Goal: Task Accomplishment & Management: Manage account settings

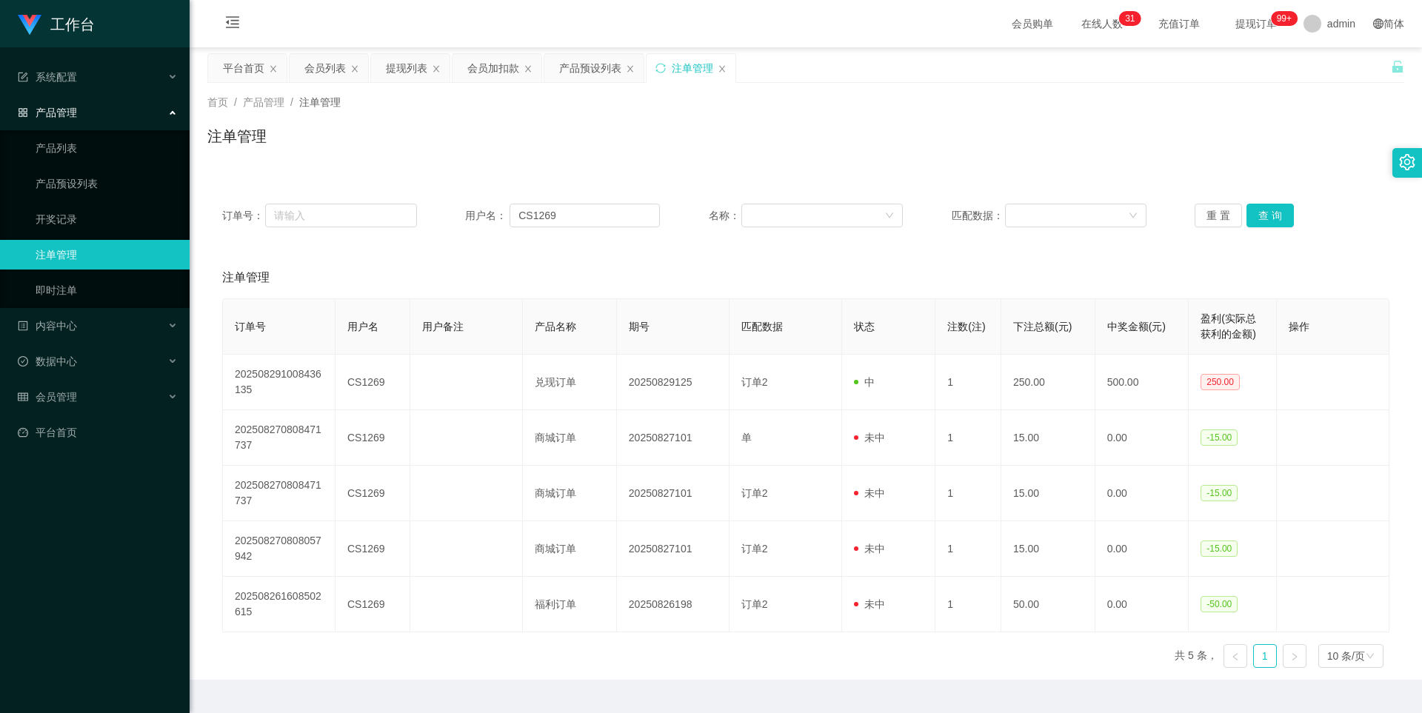
click at [410, 76] on div "提现列表" at bounding box center [406, 68] width 41 height 28
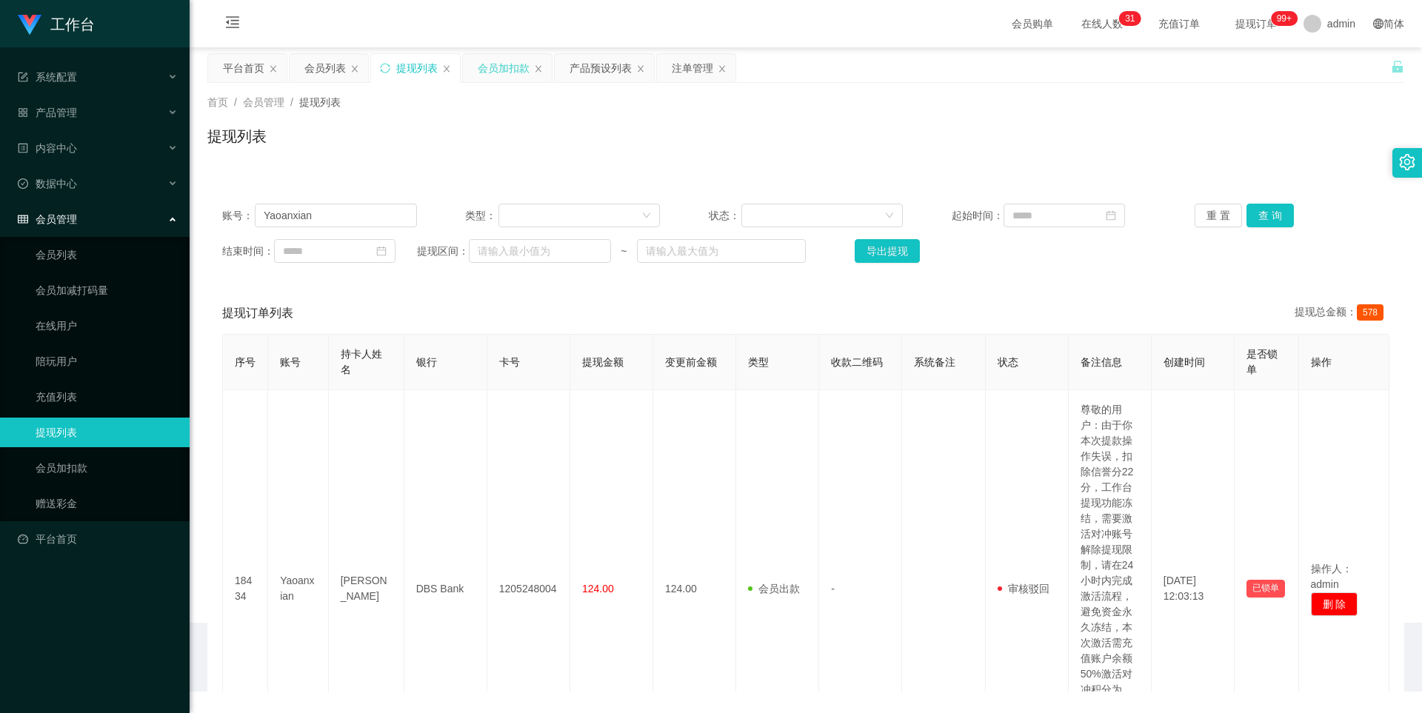
click at [491, 69] on div "会员加扣款" at bounding box center [504, 68] width 52 height 28
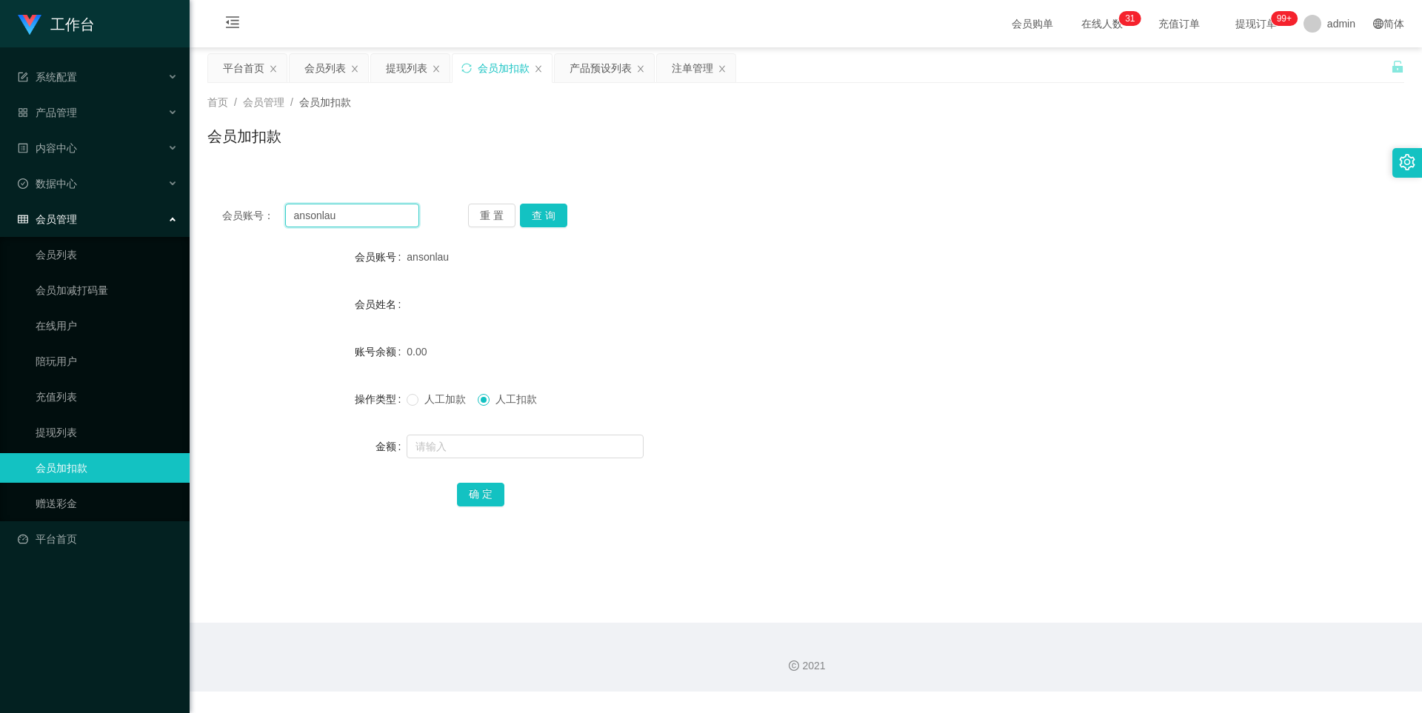
click at [364, 213] on input "ansonlau" at bounding box center [352, 216] width 134 height 24
click at [550, 220] on button "查 询" at bounding box center [543, 216] width 47 height 24
click at [385, 69] on div "提现列表" at bounding box center [410, 68] width 79 height 28
click at [241, 64] on div "平台首页" at bounding box center [243, 68] width 41 height 28
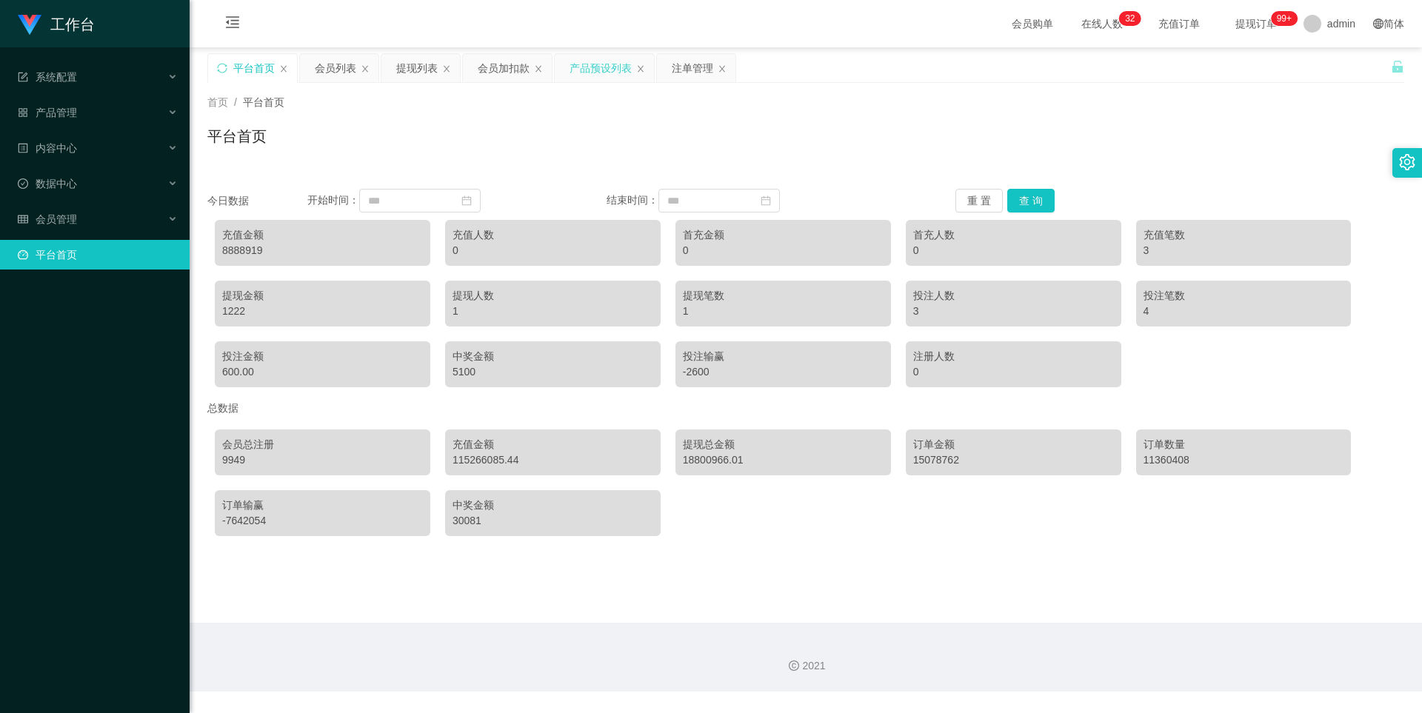
click at [601, 70] on div "产品预设列表" at bounding box center [601, 68] width 62 height 28
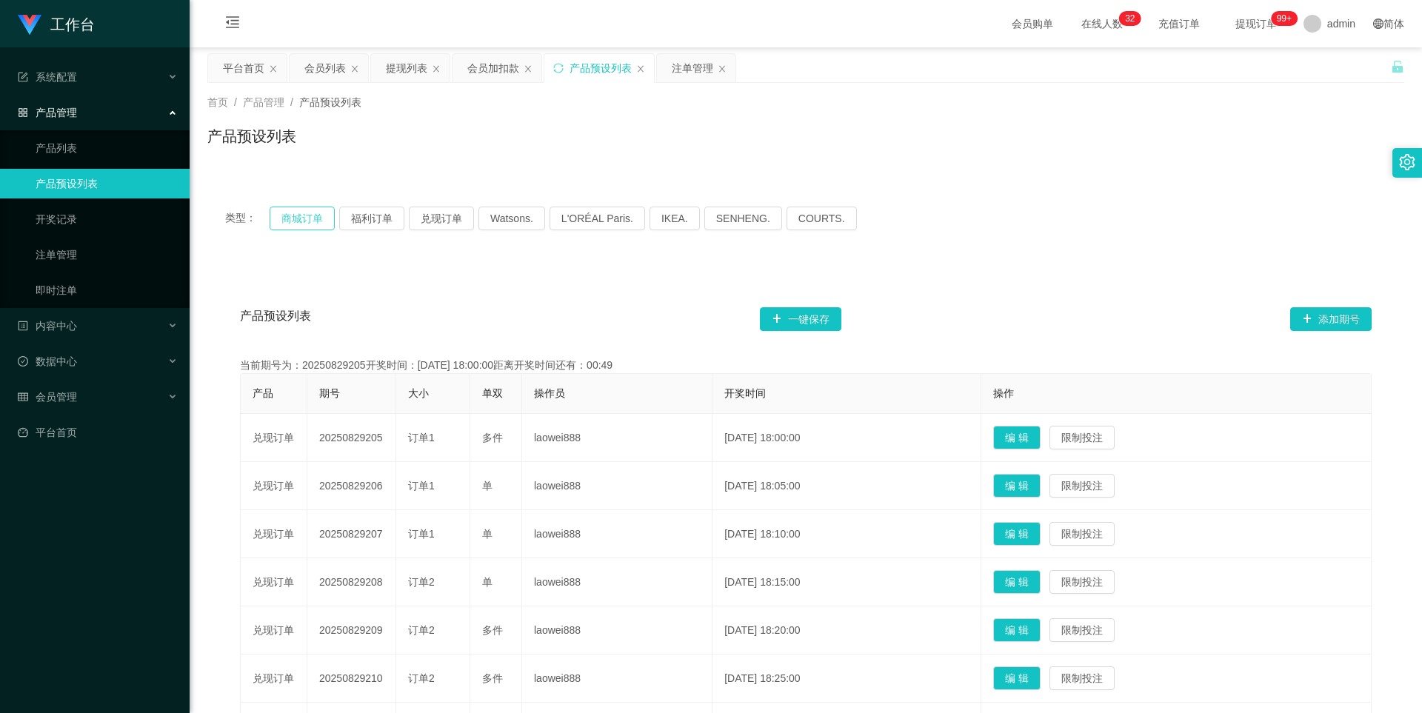
click at [306, 216] on button "商城订单" at bounding box center [302, 219] width 65 height 24
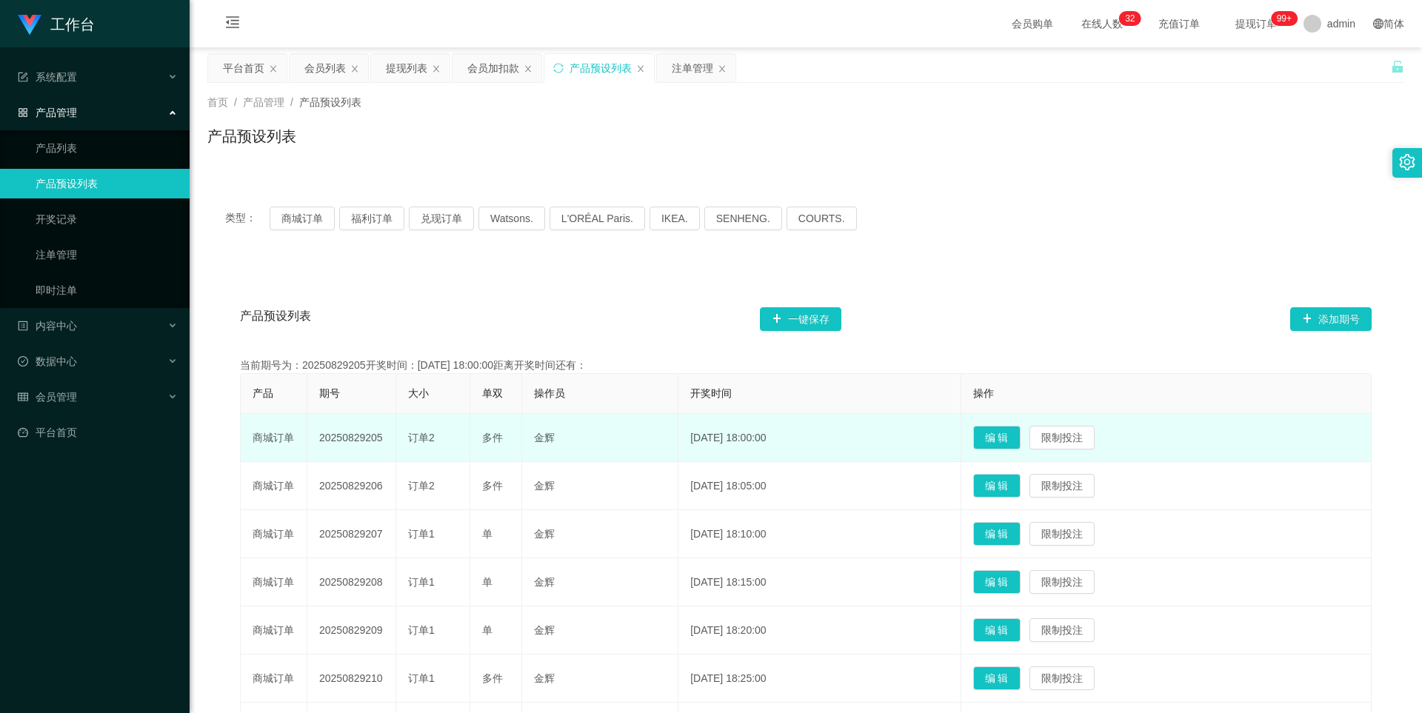
click at [347, 445] on td "20250829205" at bounding box center [351, 438] width 89 height 48
click at [350, 438] on td "20250829205" at bounding box center [351, 438] width 89 height 48
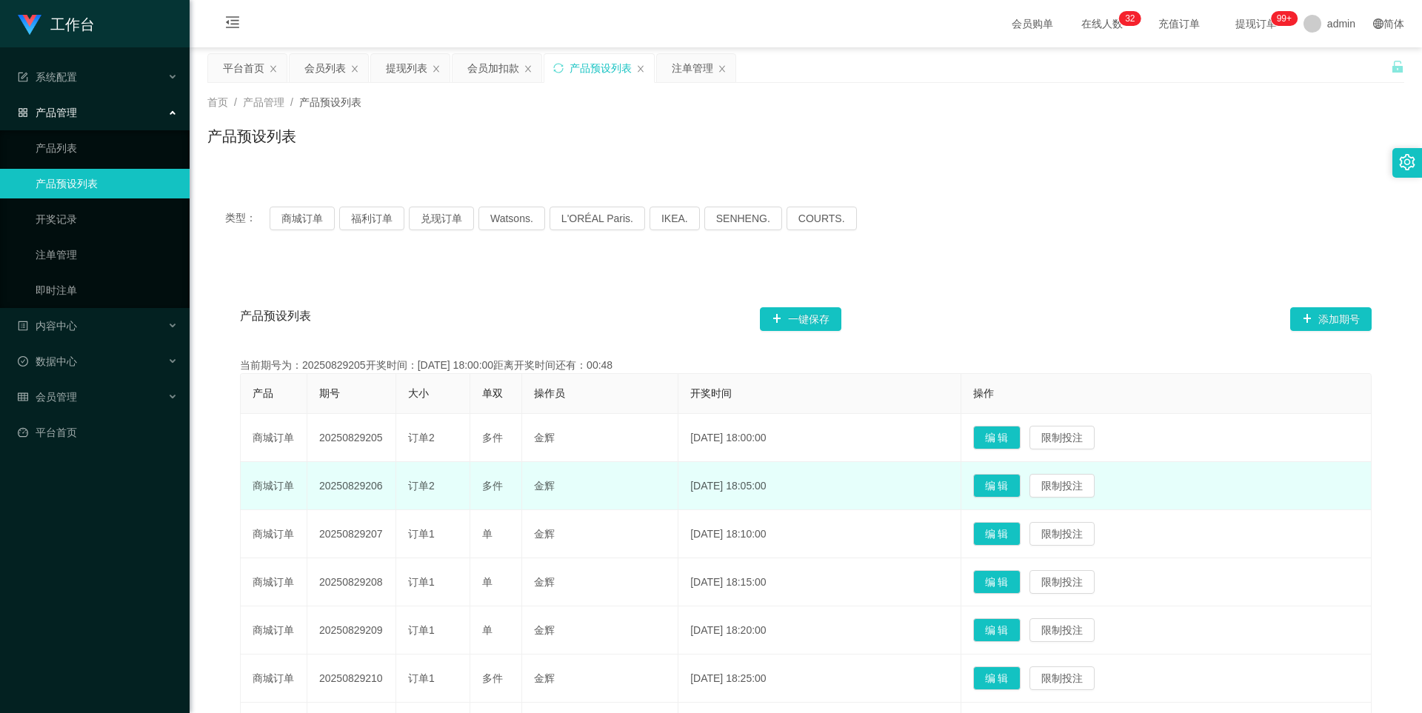
click at [344, 509] on td "20250829206" at bounding box center [351, 486] width 89 height 48
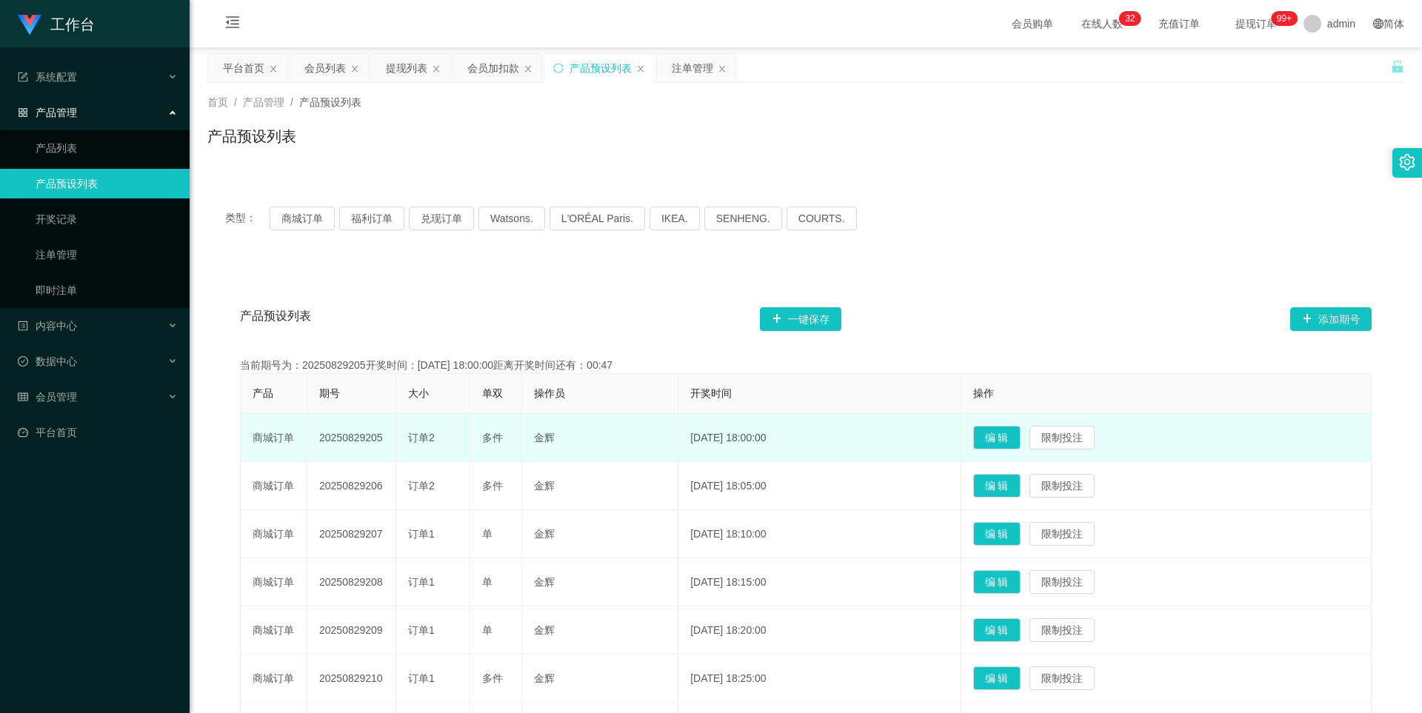
click at [348, 446] on td "20250829205" at bounding box center [351, 438] width 89 height 48
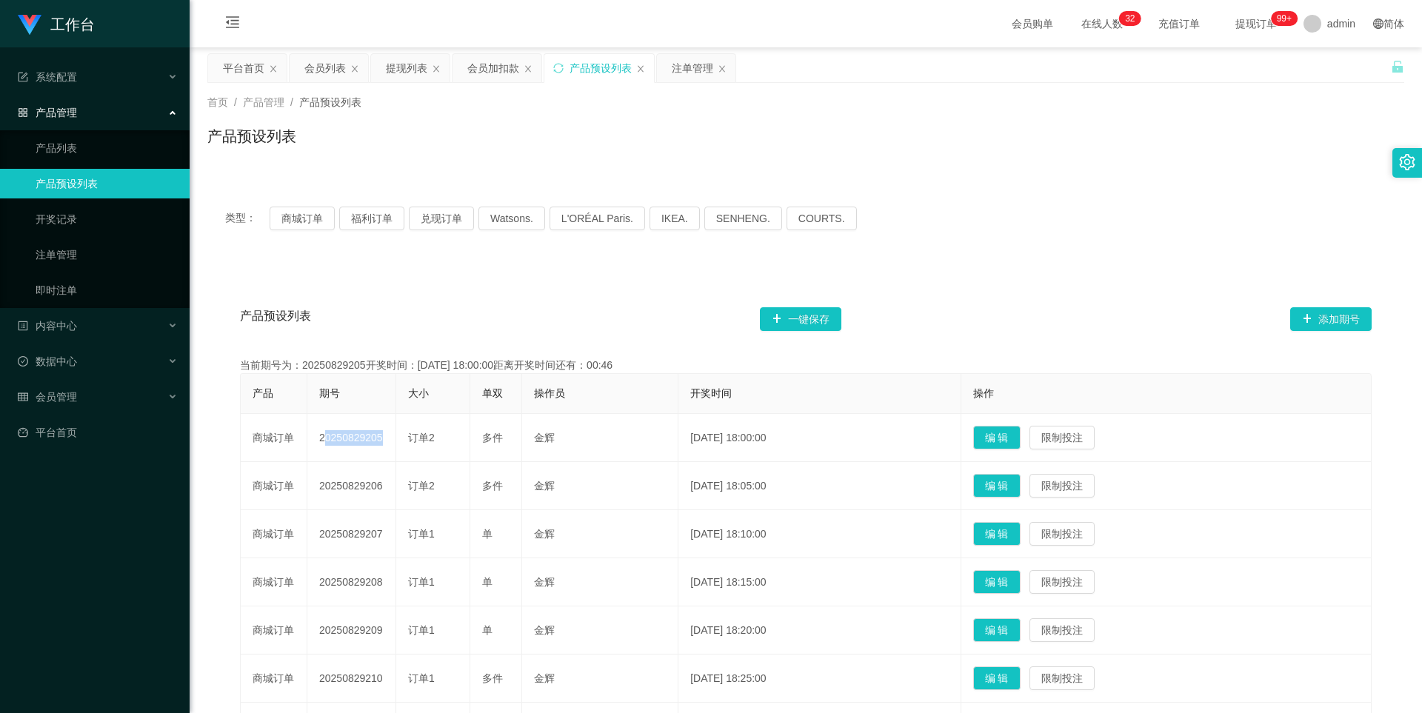
copy td "20250829205"
click at [410, 66] on div "提现列表" at bounding box center [406, 68] width 41 height 28
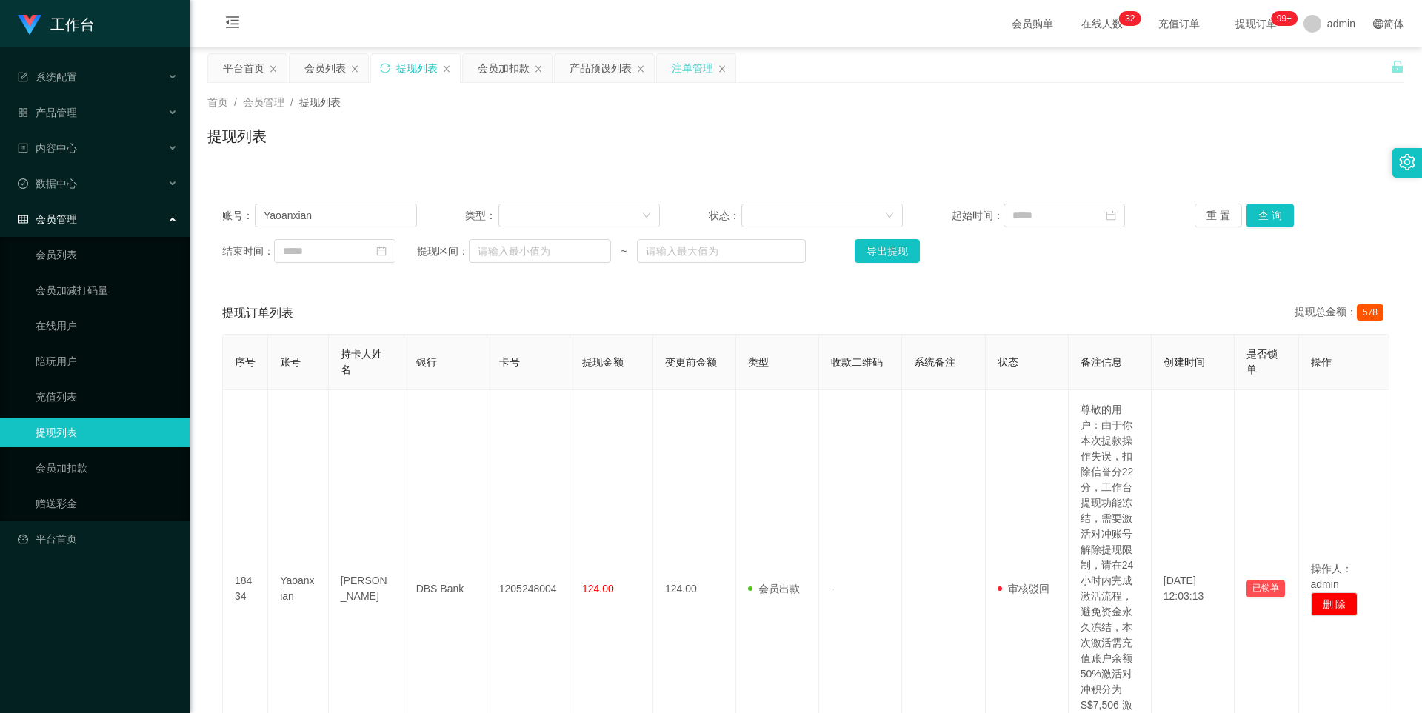
click at [680, 68] on div "注单管理" at bounding box center [692, 68] width 41 height 28
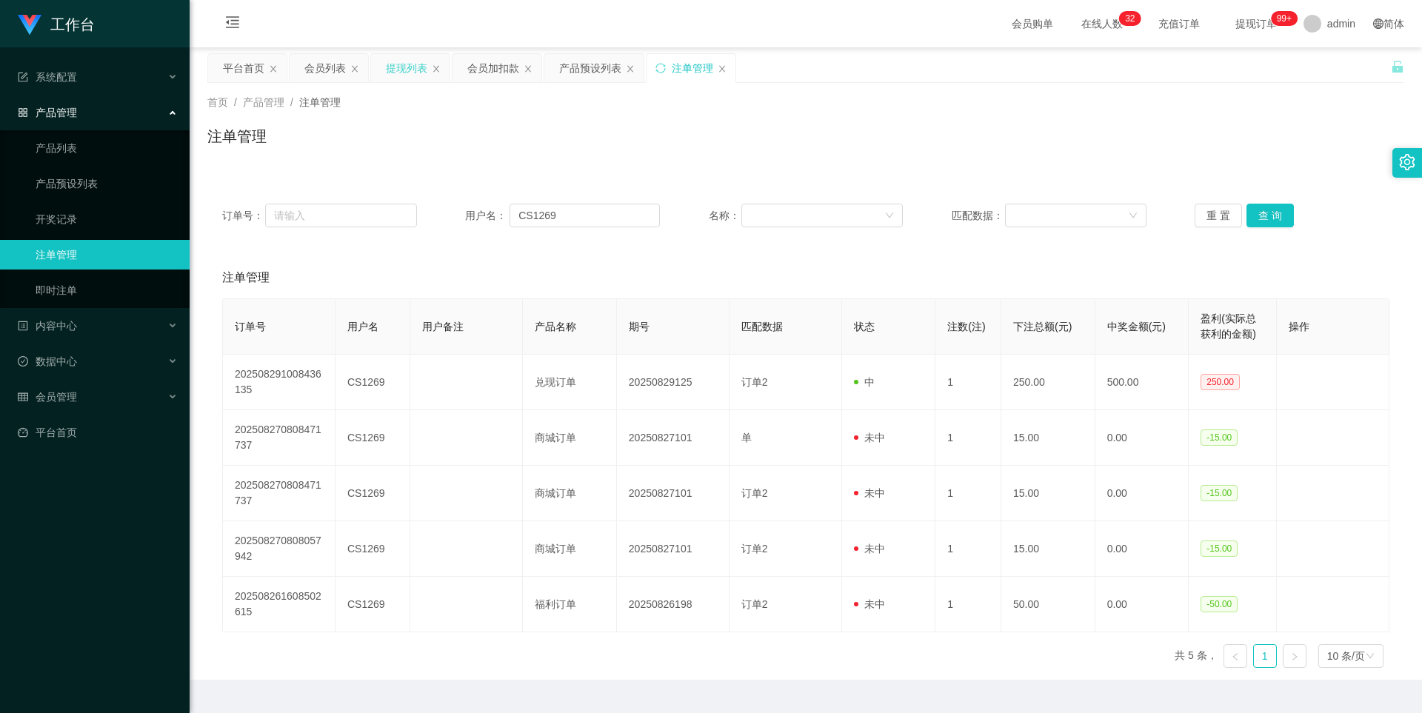
click at [409, 66] on div "提现列表" at bounding box center [406, 68] width 41 height 28
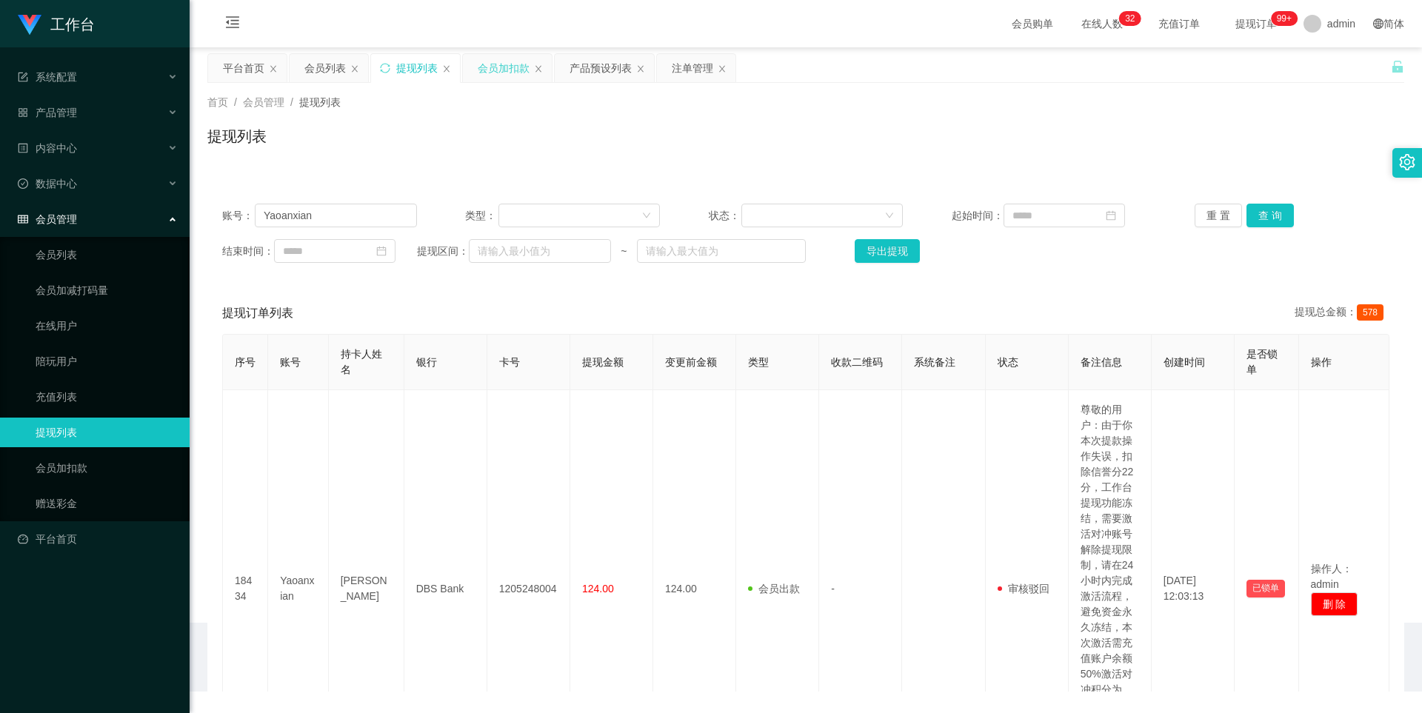
click at [498, 73] on div "会员加扣款" at bounding box center [504, 68] width 52 height 28
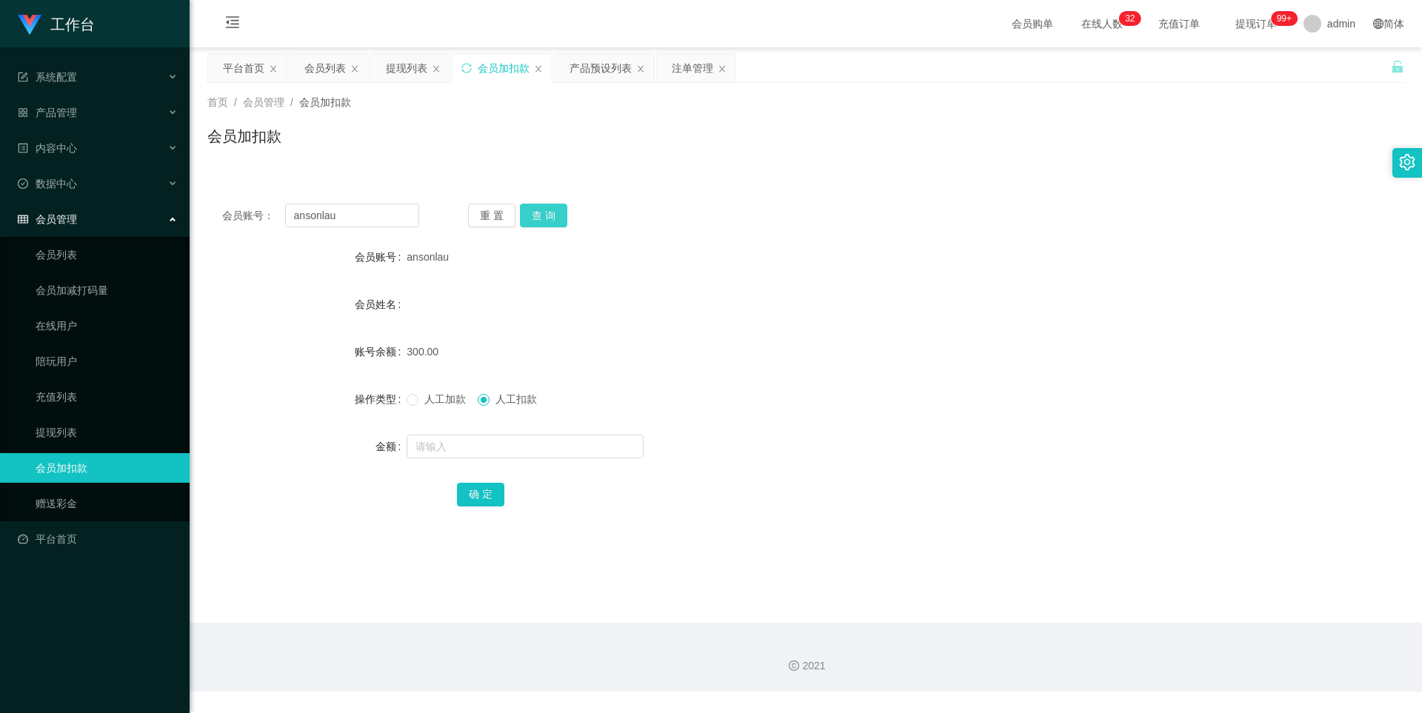
click at [533, 221] on button "查 询" at bounding box center [543, 216] width 47 height 24
click at [537, 216] on button "查 询" at bounding box center [543, 216] width 47 height 24
click at [594, 77] on div "产品预设列表" at bounding box center [601, 68] width 62 height 28
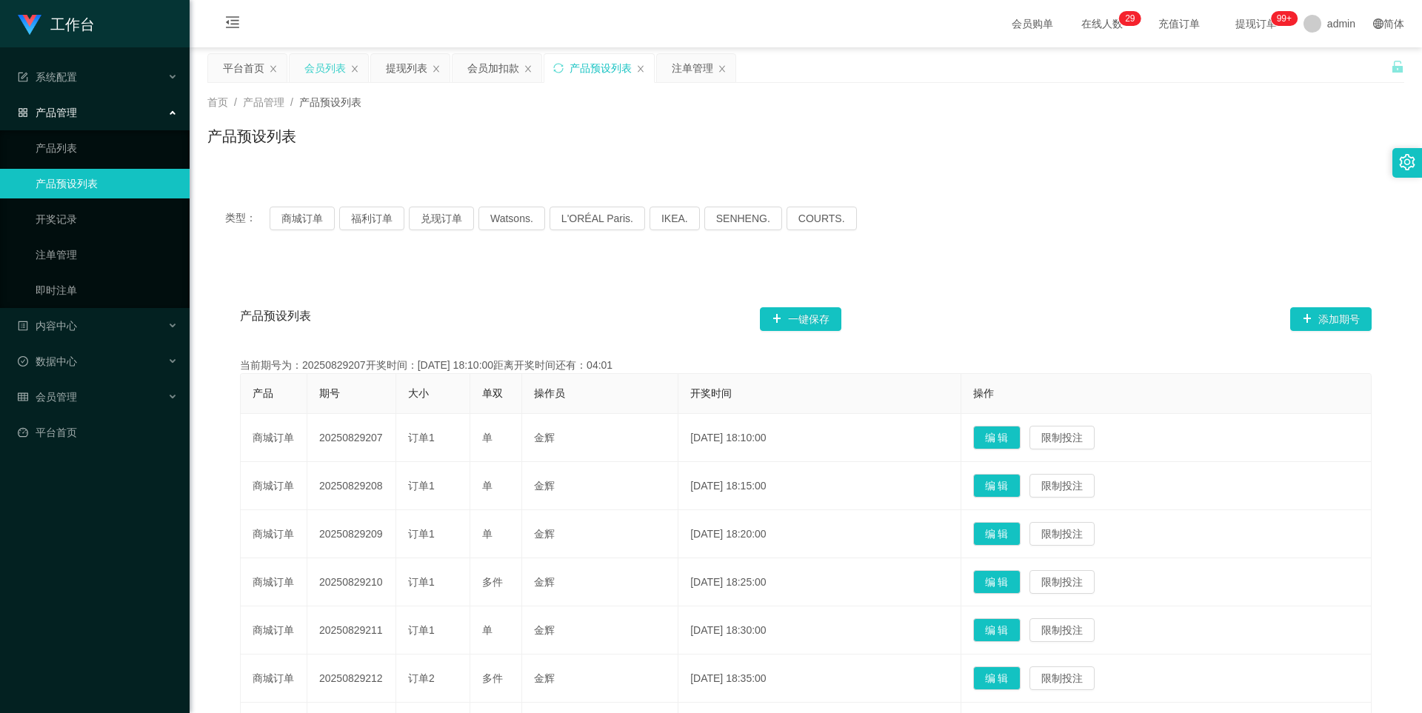
click at [329, 74] on div "会员列表" at bounding box center [324, 68] width 41 height 28
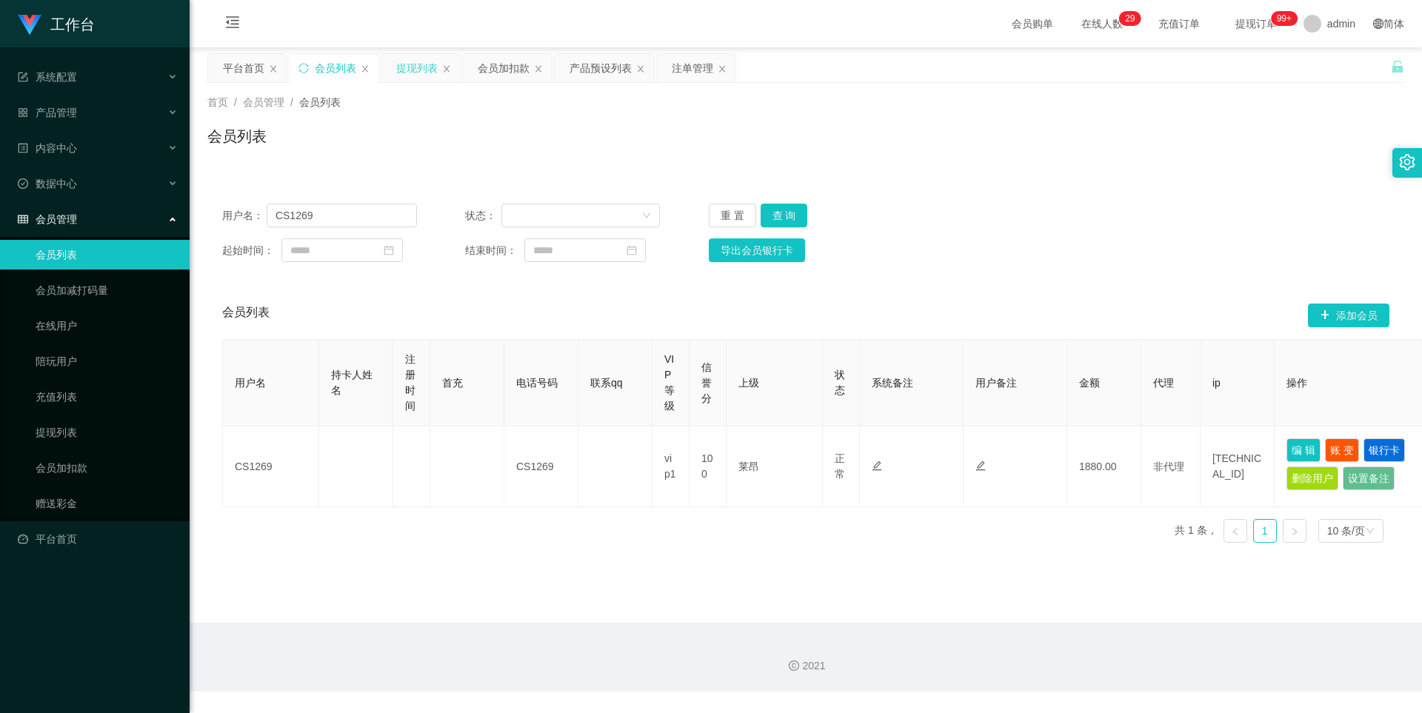
click at [423, 67] on div "提现列表" at bounding box center [416, 68] width 41 height 28
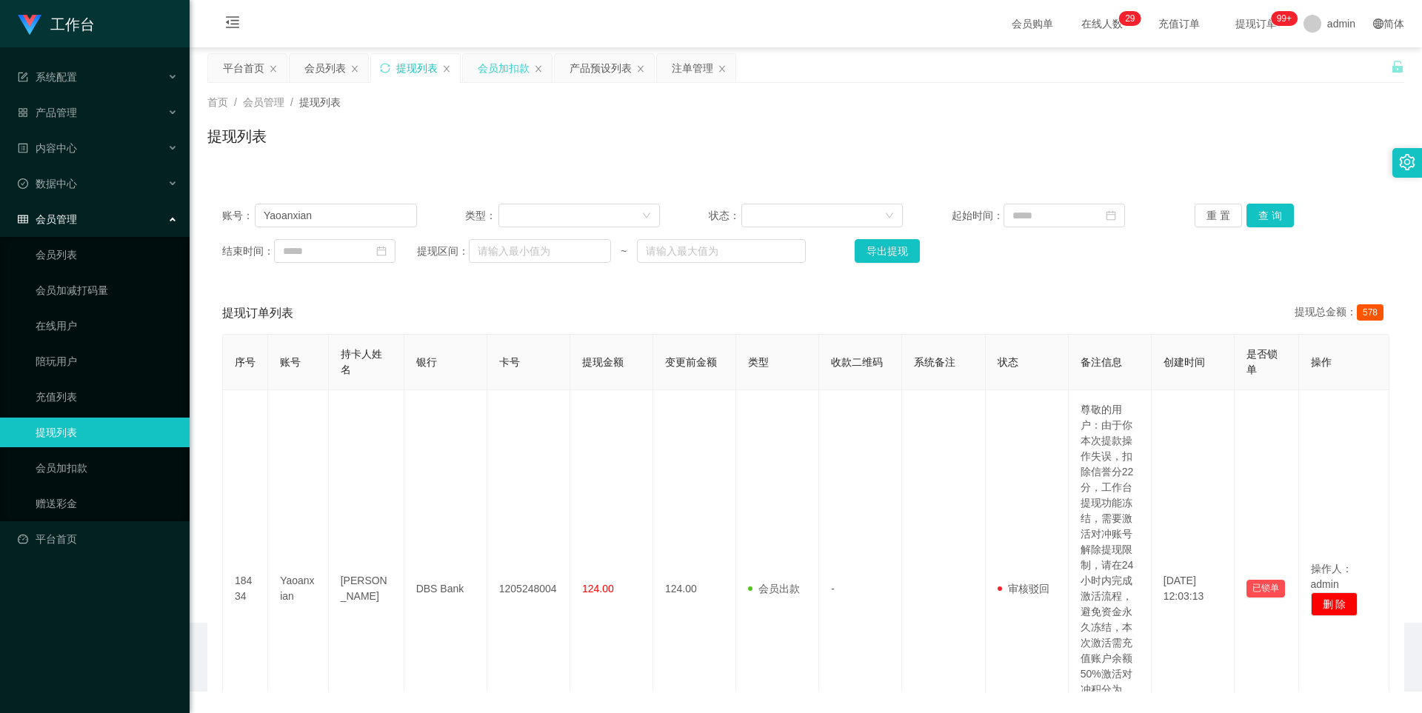
click at [507, 70] on div "会员加扣款" at bounding box center [504, 68] width 52 height 28
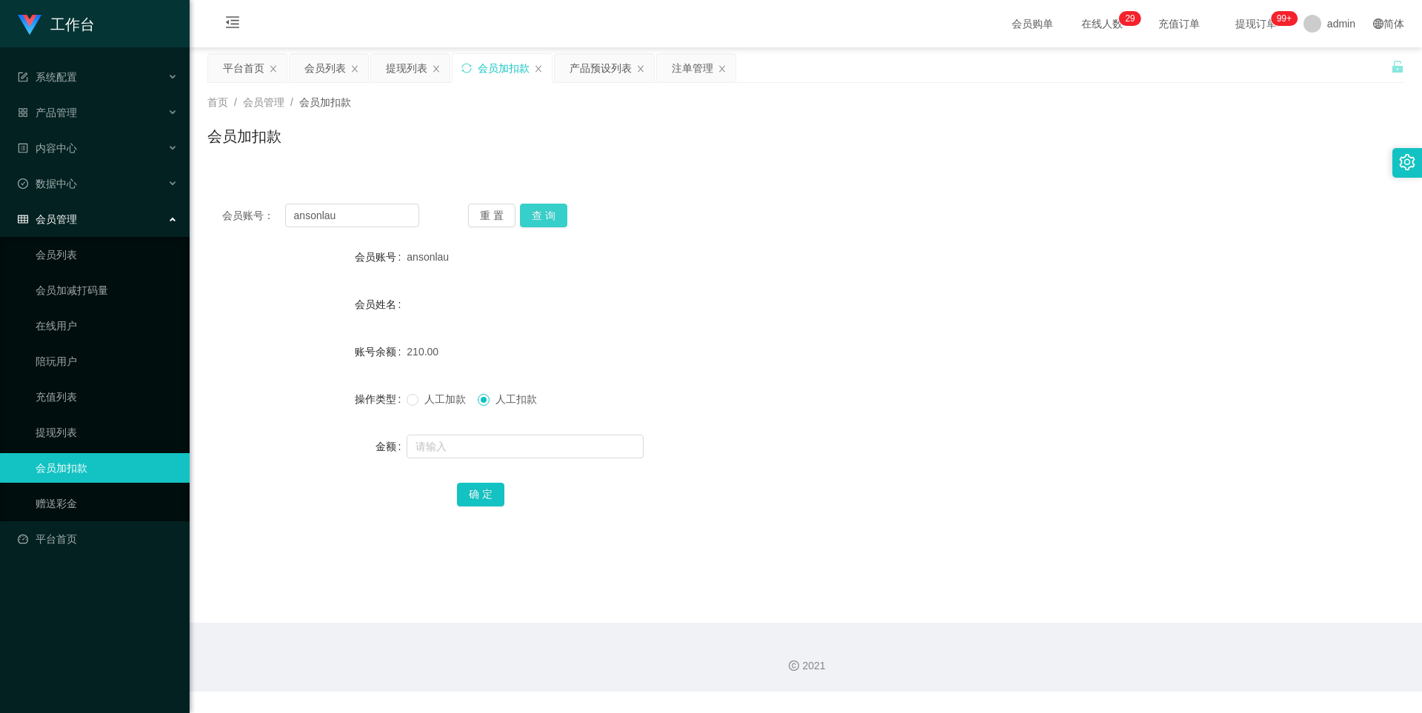
click at [537, 210] on button "查 询" at bounding box center [543, 216] width 47 height 24
